Goal: Navigation & Orientation: Find specific page/section

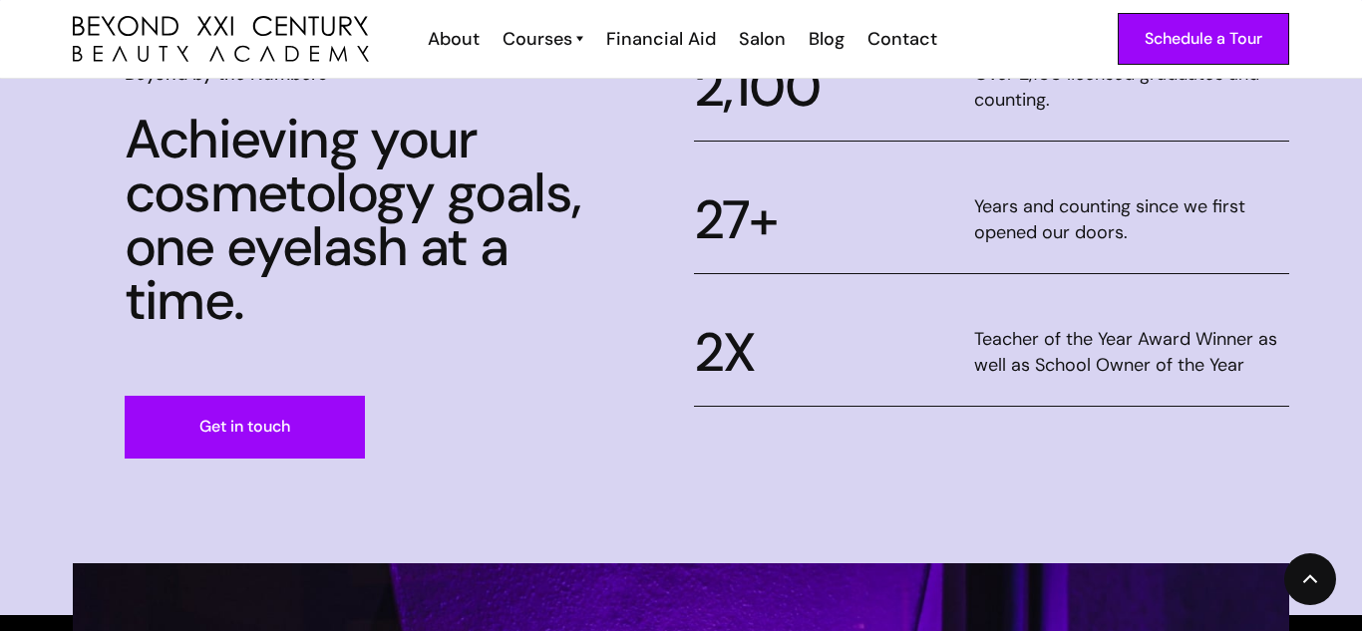
scroll to position [910, 0]
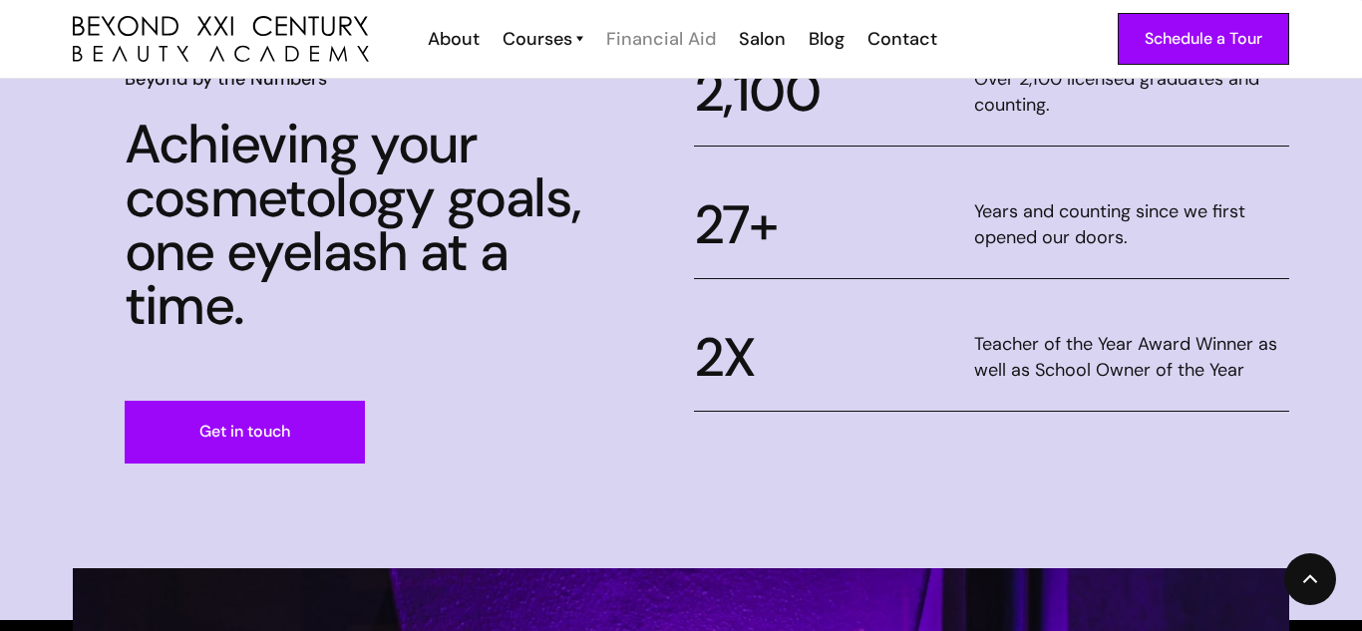
click at [666, 39] on div "Financial Aid" at bounding box center [661, 39] width 110 height 26
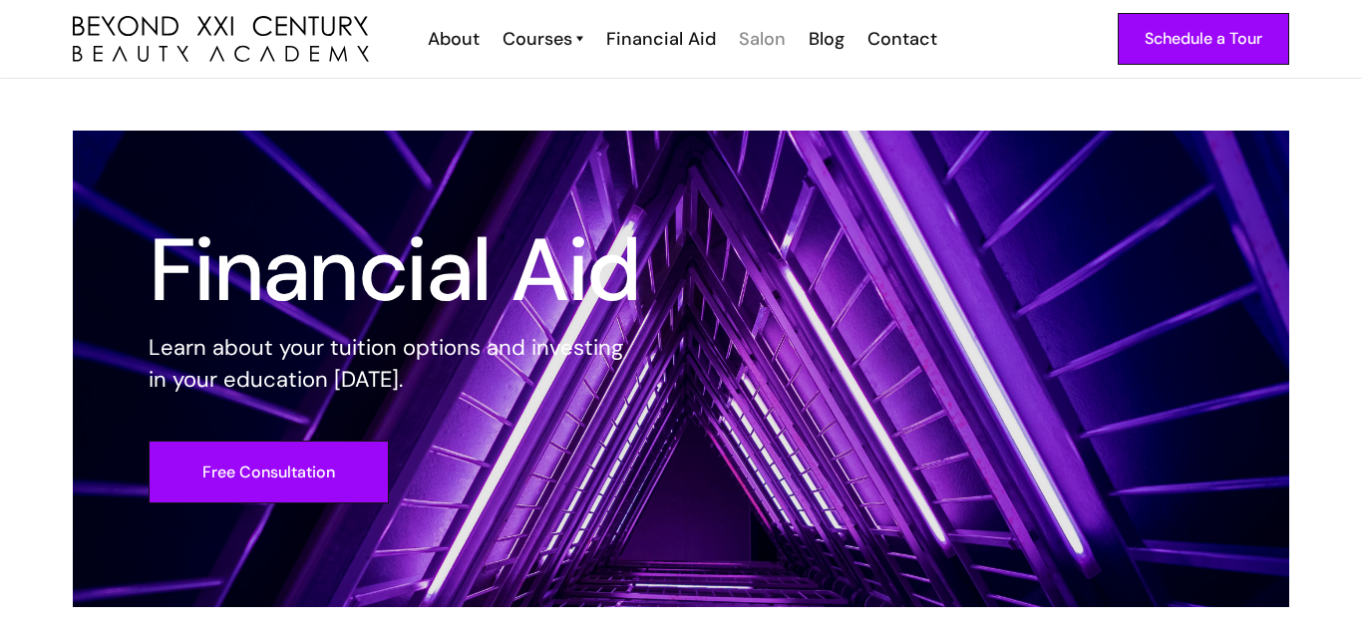
click at [752, 40] on div "Salon" at bounding box center [762, 39] width 47 height 26
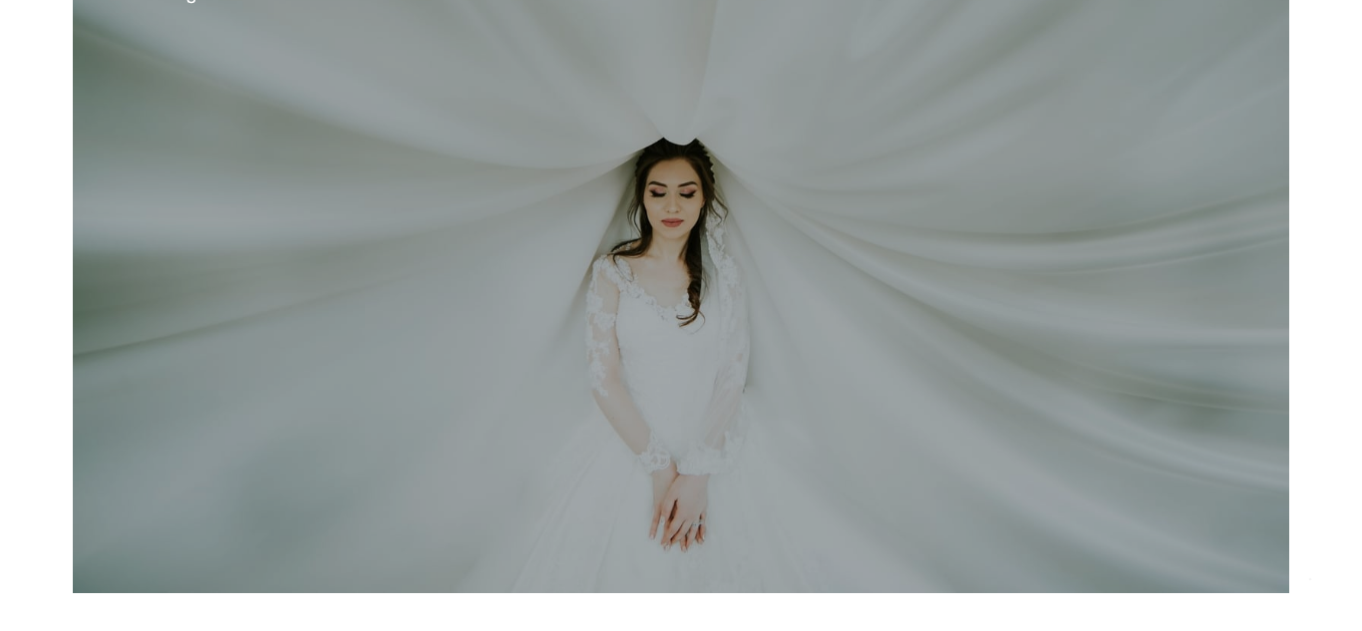
scroll to position [590, 0]
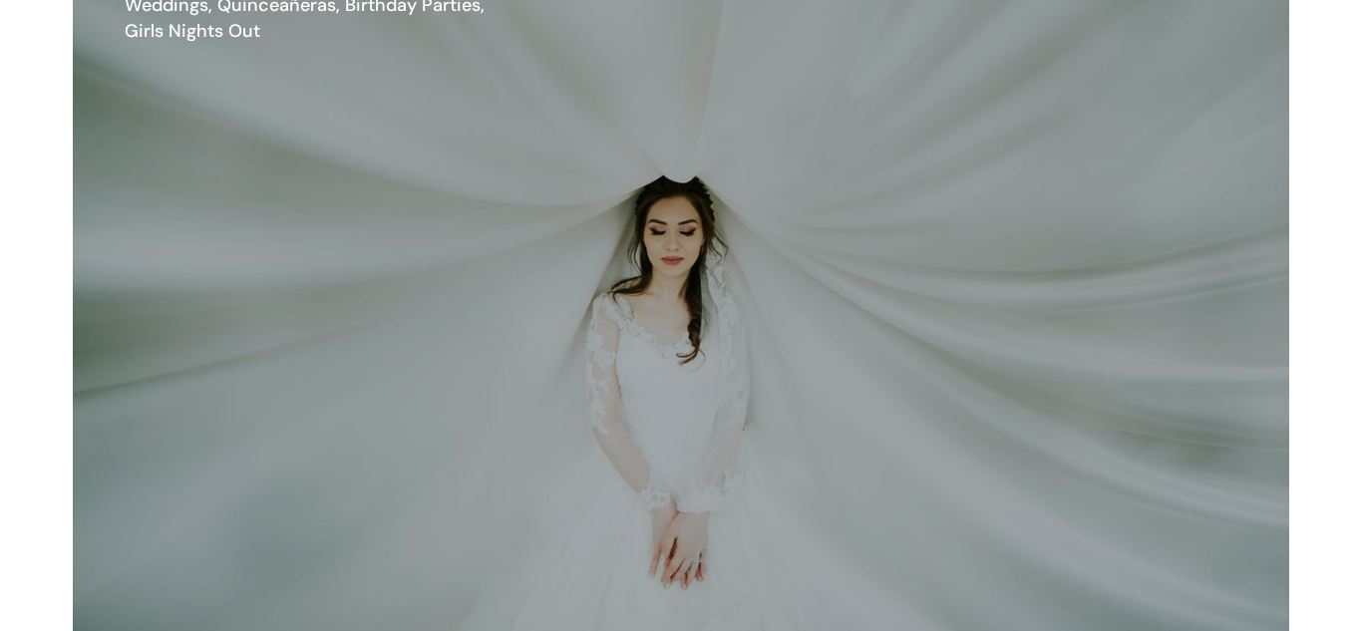
click at [381, 6] on div "Weddings, Quinceañeras, Birthday Parties, Girls Nights Out" at bounding box center [319, 18] width 389 height 52
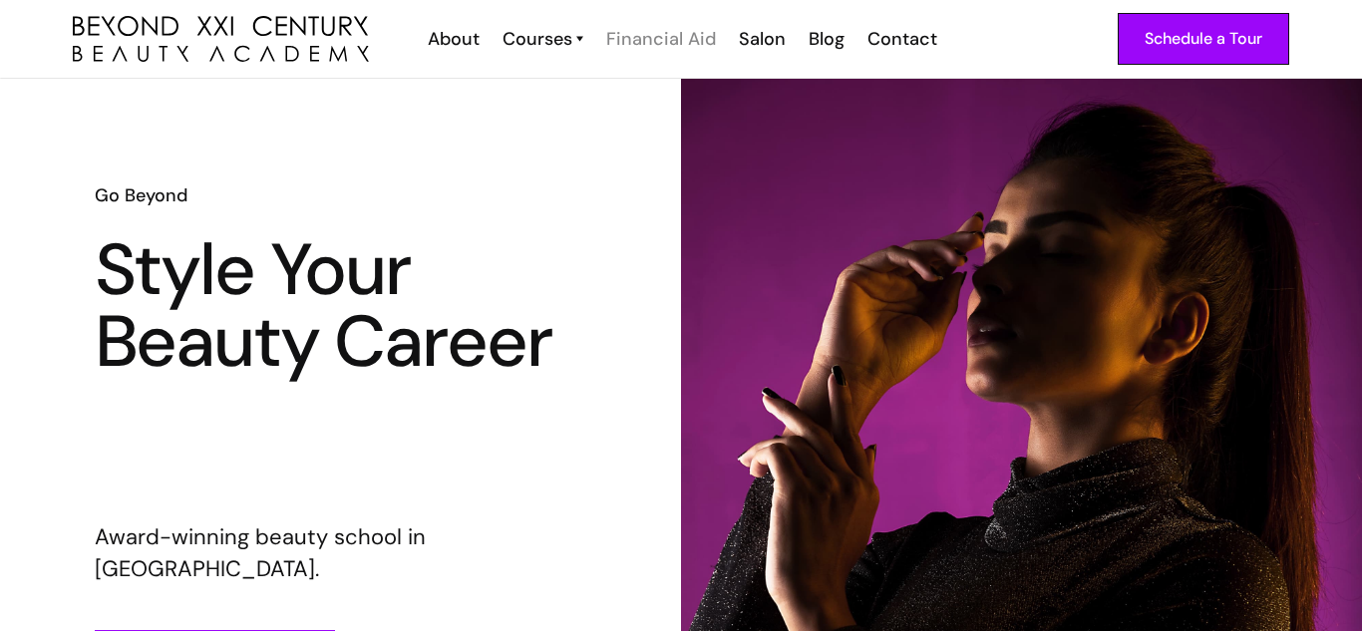
click at [705, 41] on div "Financial Aid" at bounding box center [661, 39] width 110 height 26
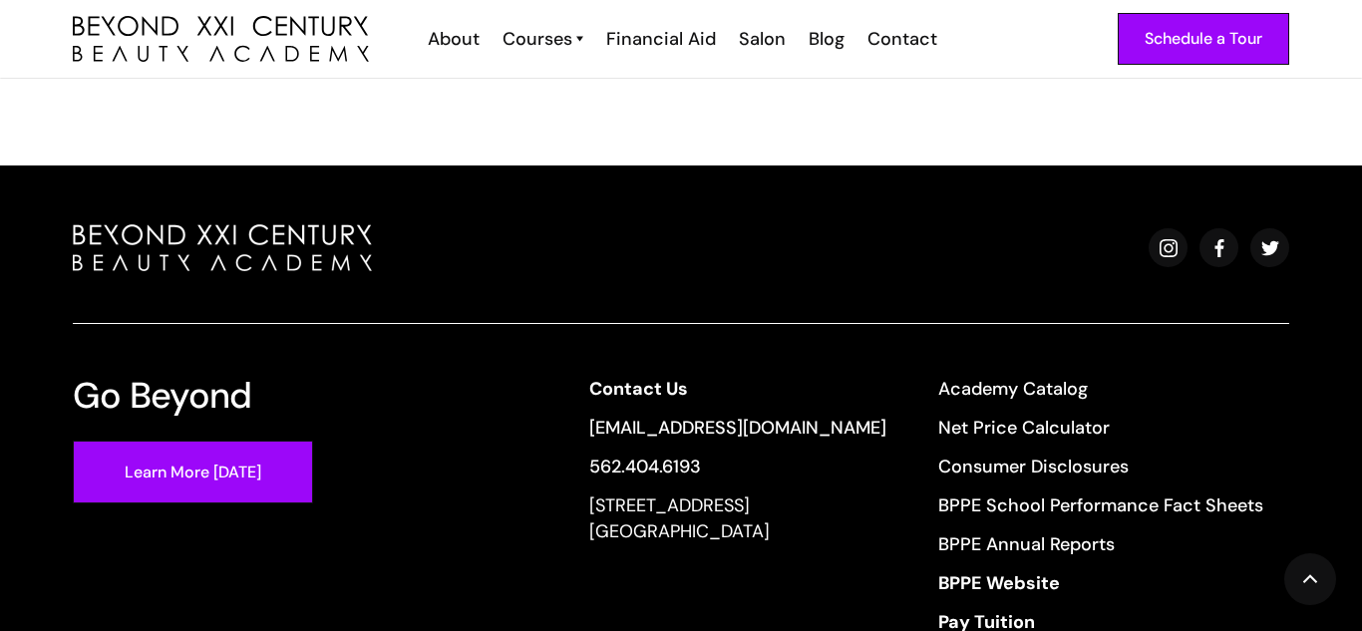
scroll to position [1754, 0]
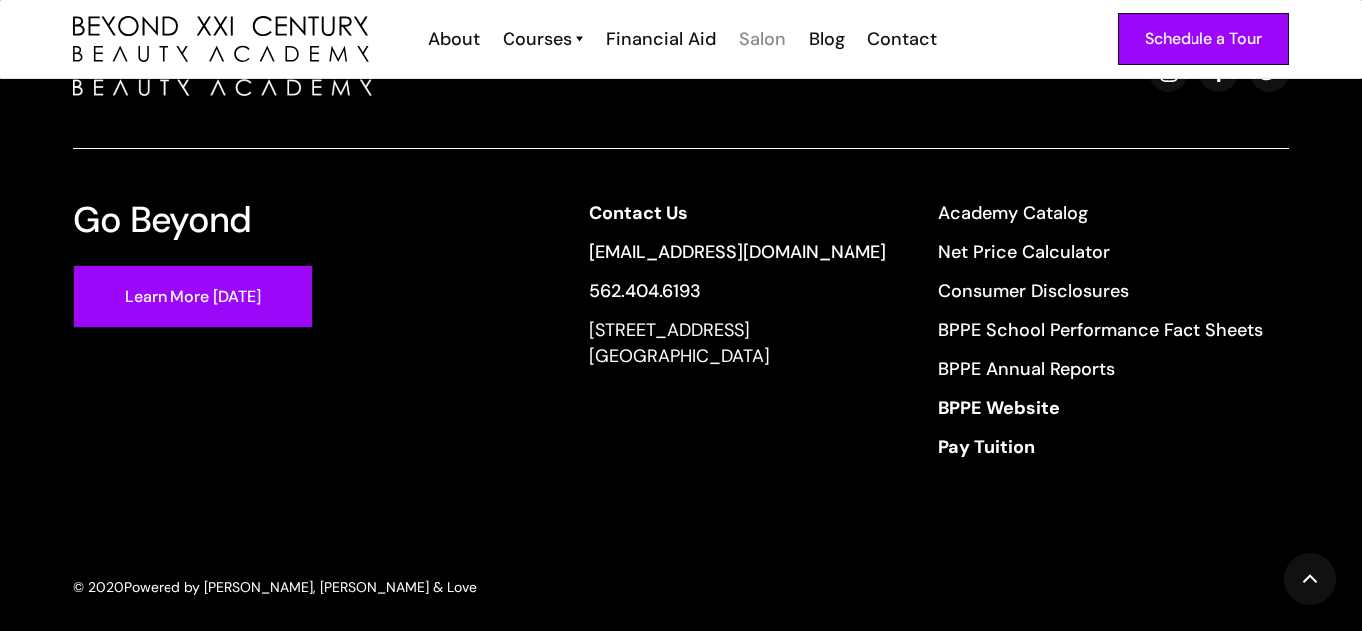
click at [749, 28] on div "Salon" at bounding box center [762, 39] width 47 height 26
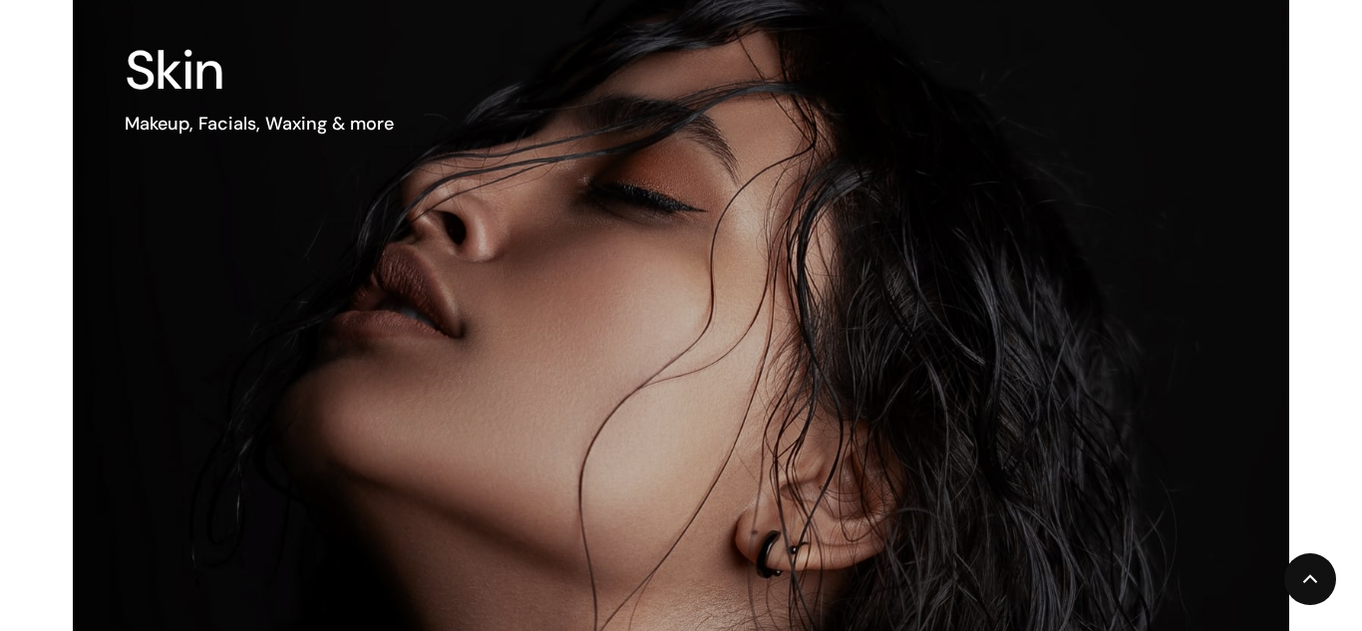
scroll to position [1265, 0]
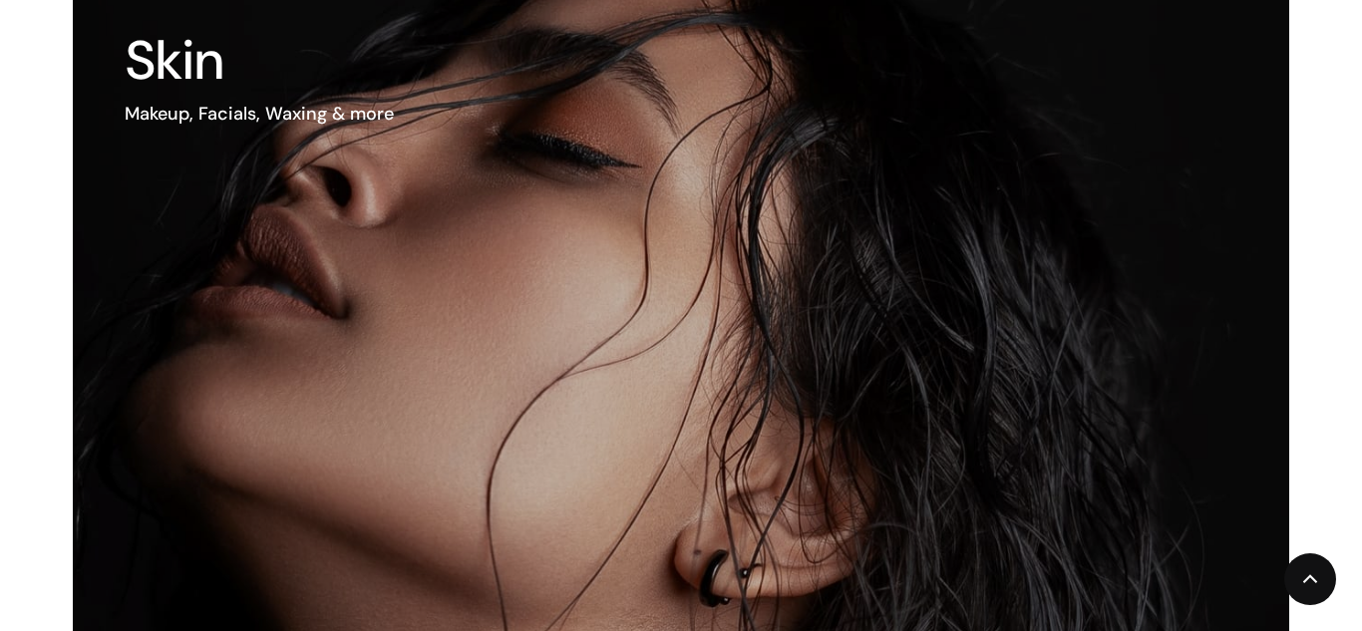
click at [215, 180] on img at bounding box center [608, 373] width 1459 height 941
